Goal: Navigation & Orientation: Find specific page/section

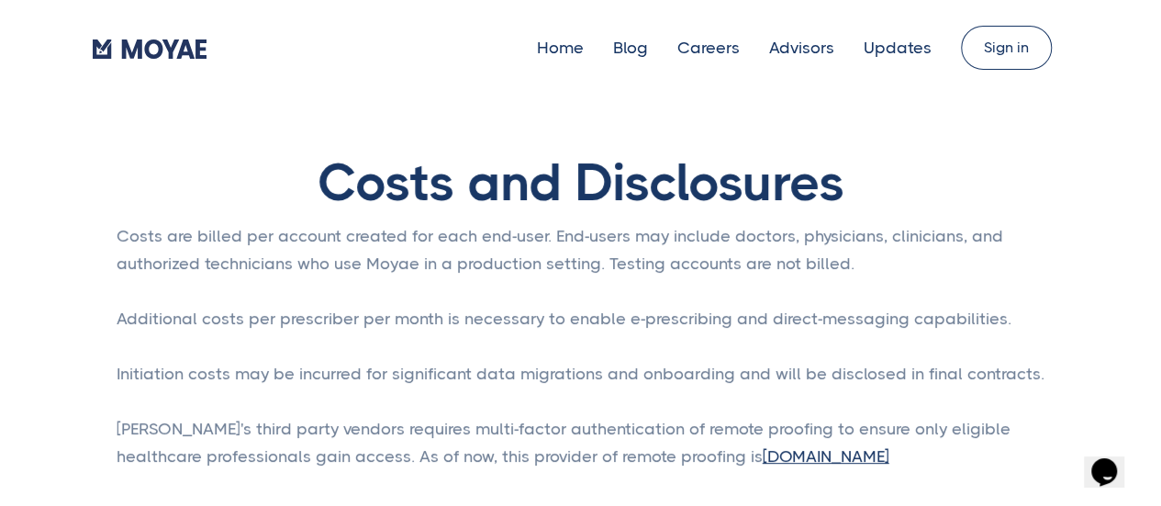
type input "Subscribe"
click at [571, 50] on link "Home" at bounding box center [560, 48] width 47 height 18
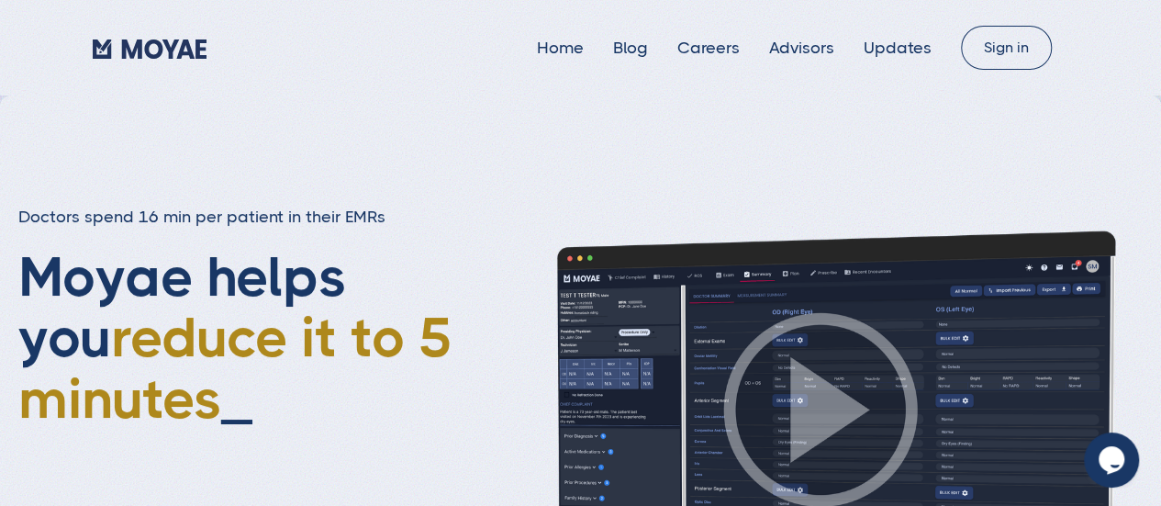
click at [816, 381] on img at bounding box center [821, 410] width 643 height 362
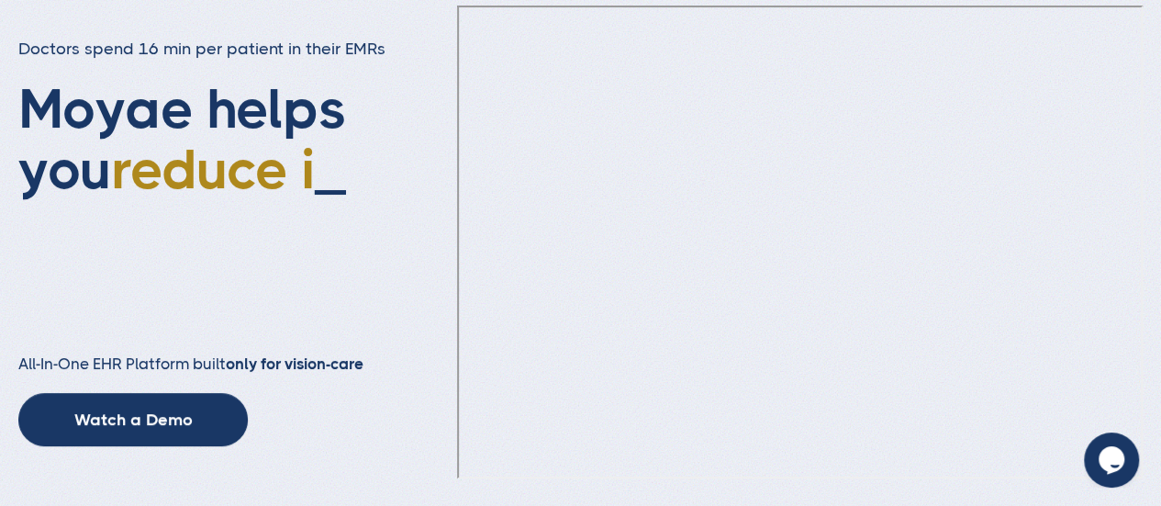
scroll to position [275, 0]
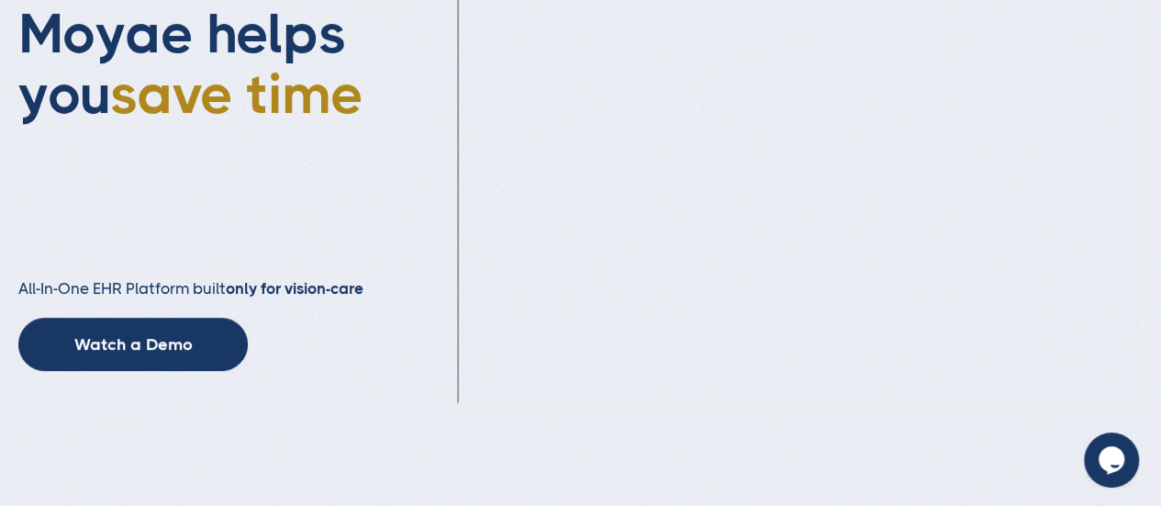
type input "Subscribe"
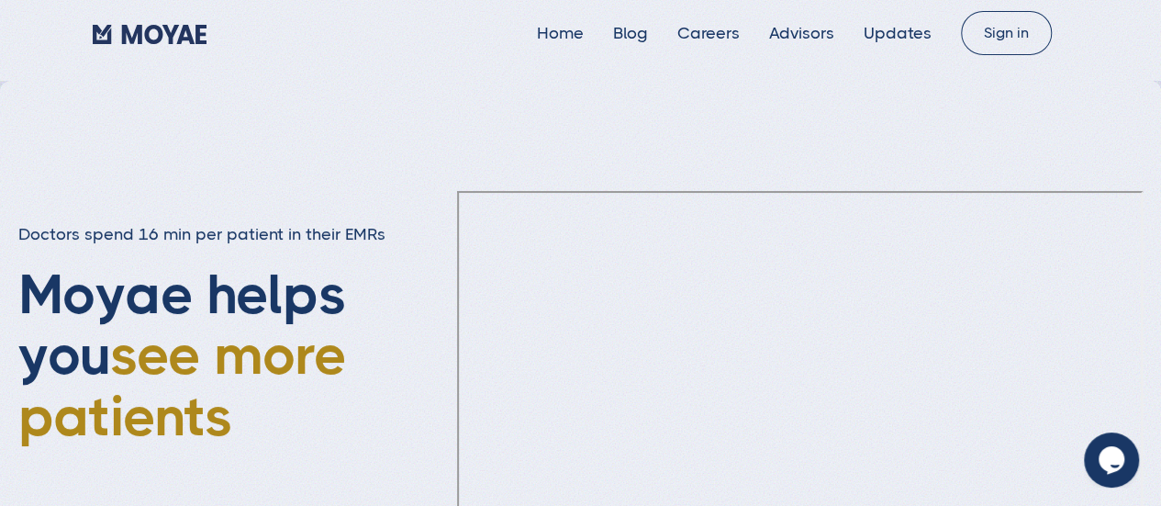
scroll to position [0, 0]
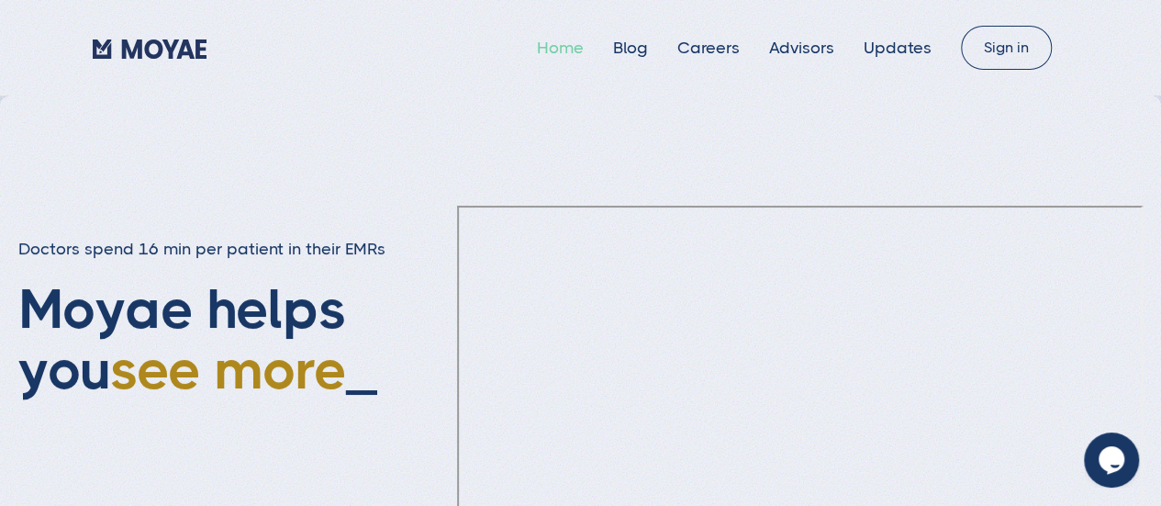
click at [588, 31] on div "Home Blog Careers Advisors Updates Sign in" at bounding box center [581, 48] width 976 height 44
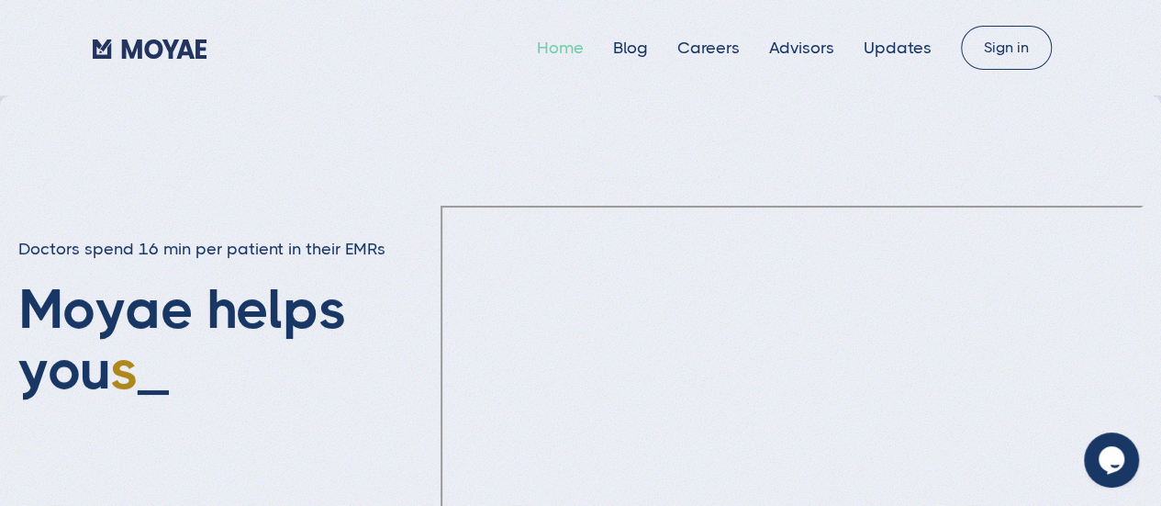
click at [575, 50] on link "Home" at bounding box center [560, 48] width 47 height 18
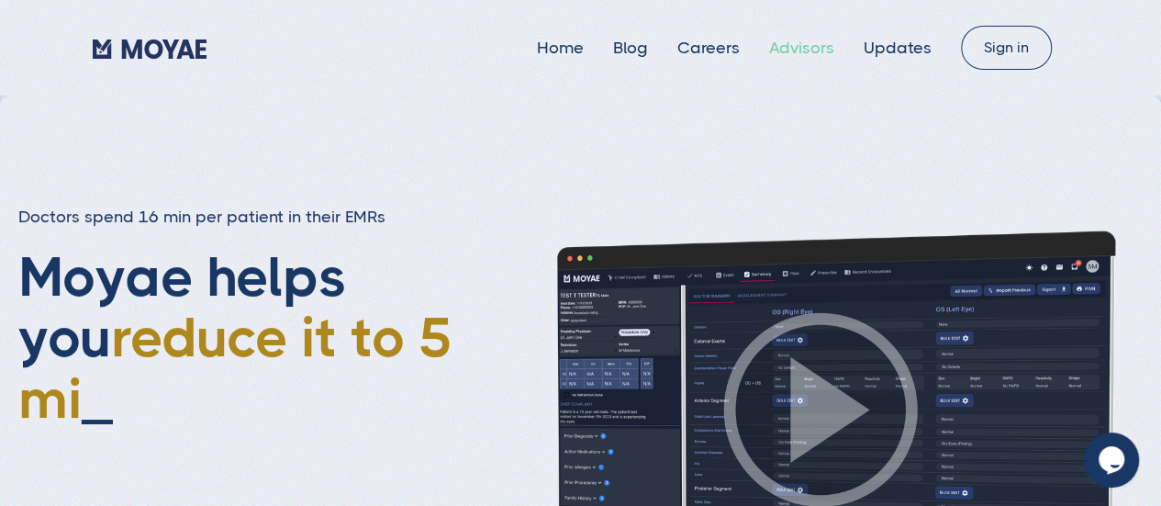
click at [820, 50] on link "Advisors" at bounding box center [801, 48] width 65 height 18
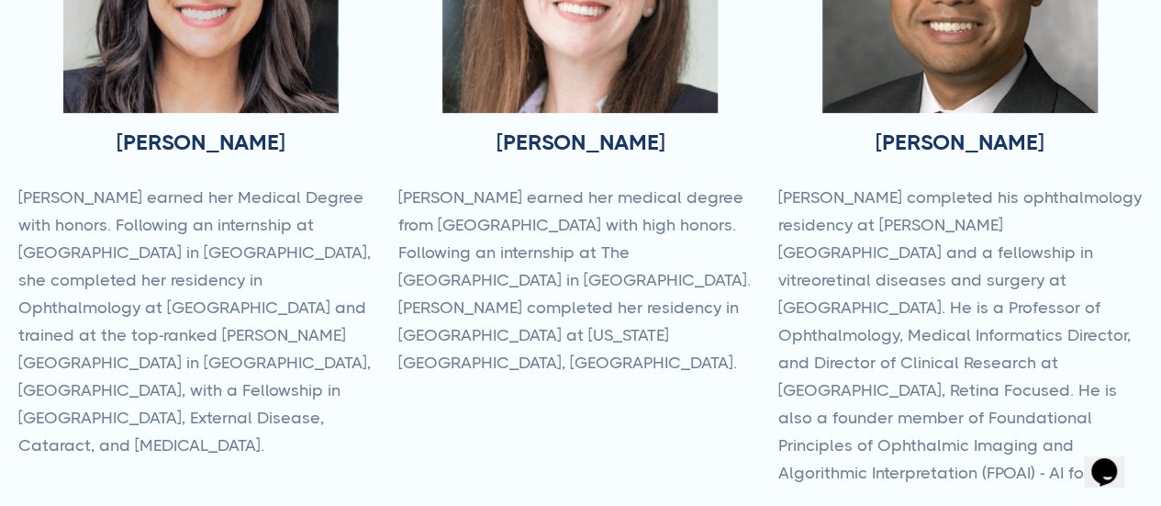
scroll to position [459, 0]
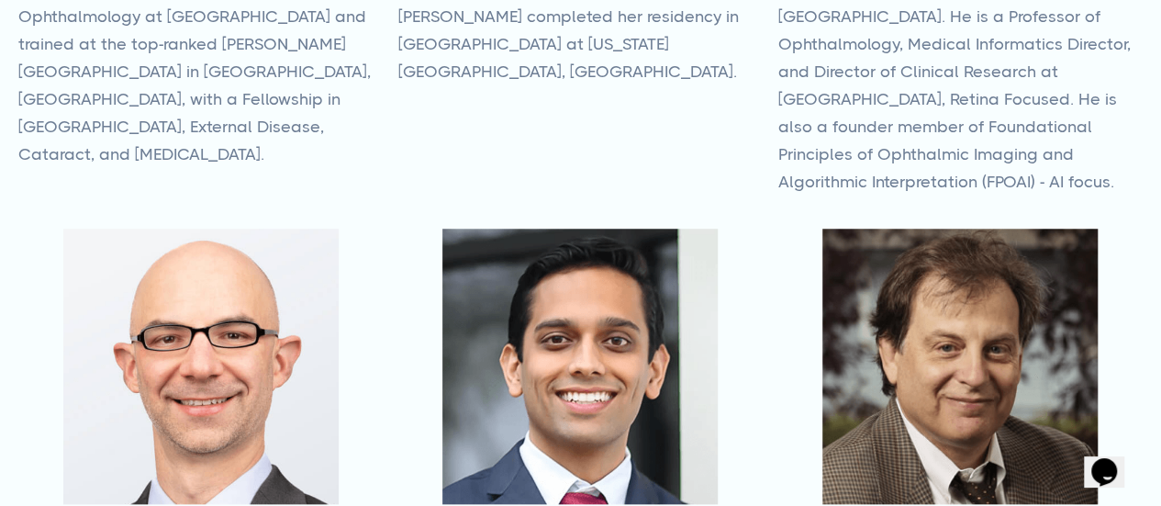
type input "Subscribe"
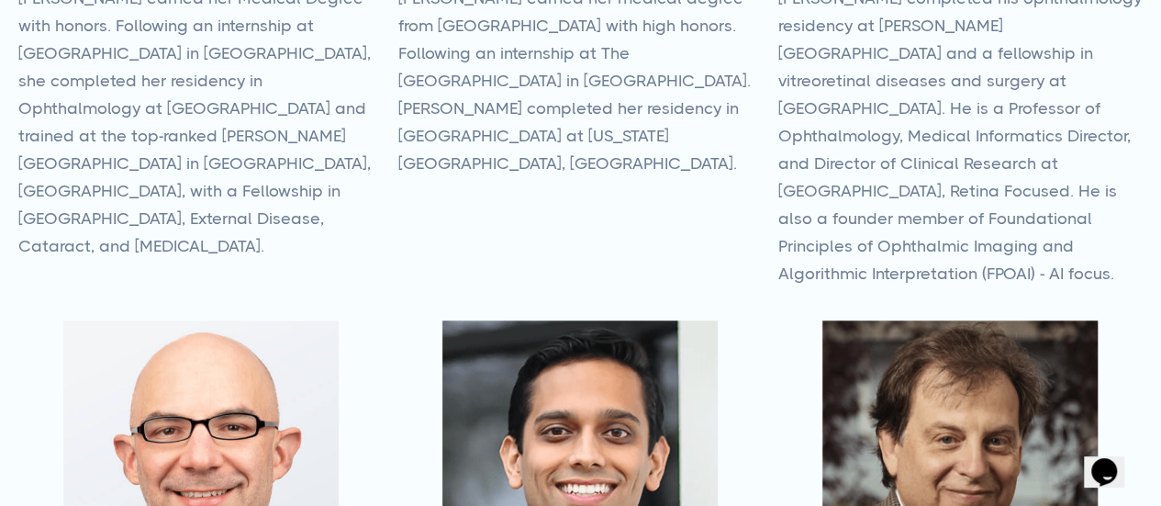
scroll to position [0, 0]
